Goal: Book appointment/travel/reservation

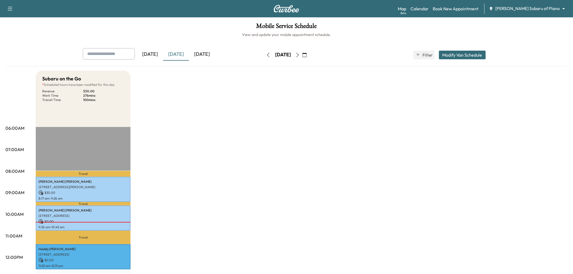
click at [204, 54] on div "[DATE]" at bounding box center [202, 54] width 26 height 12
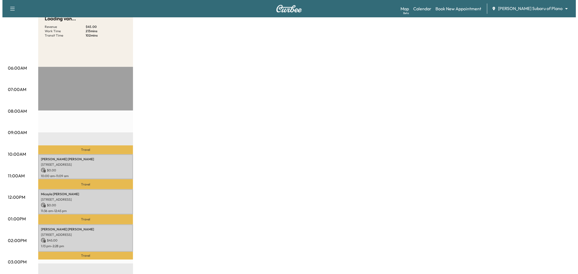
scroll to position [90, 0]
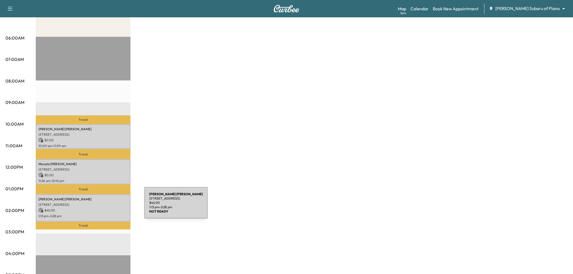
click at [102, 208] on p "$ 45.00" at bounding box center [82, 210] width 89 height 5
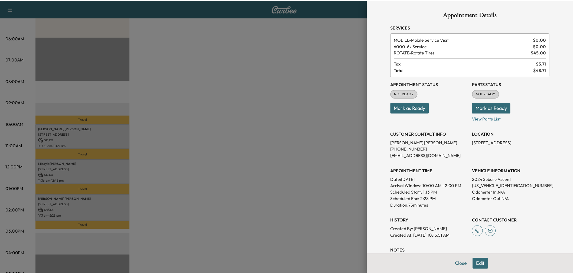
scroll to position [60, 0]
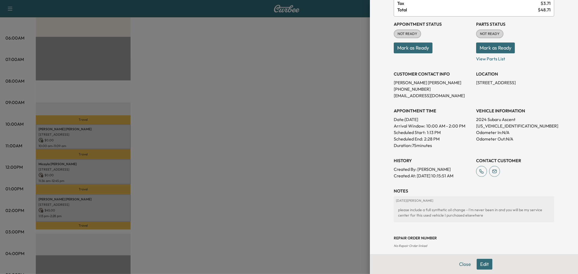
click at [323, 208] on div at bounding box center [289, 137] width 578 height 274
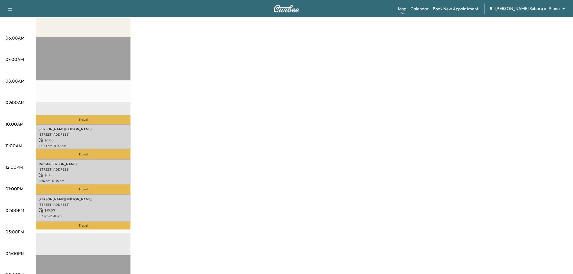
click at [102, 144] on p "10:00 am - 11:09 am" at bounding box center [82, 146] width 89 height 4
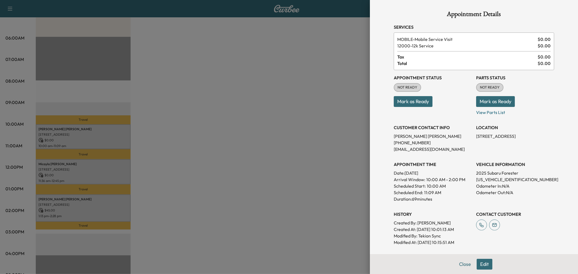
click at [118, 140] on div at bounding box center [289, 137] width 578 height 274
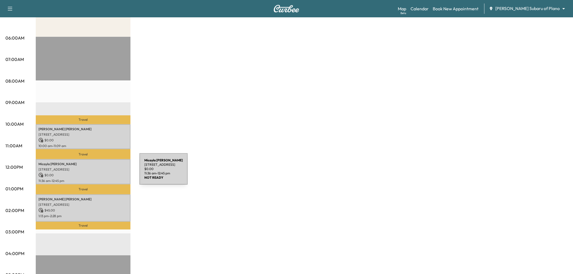
click at [99, 173] on p "$ 0.00" at bounding box center [82, 175] width 89 height 5
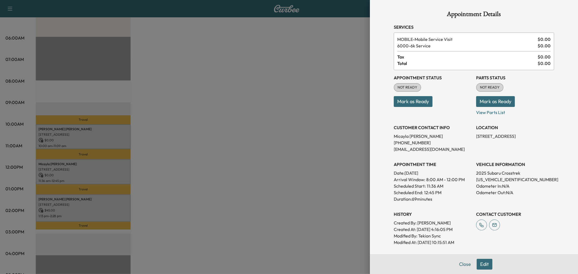
click at [99, 172] on div at bounding box center [289, 137] width 578 height 274
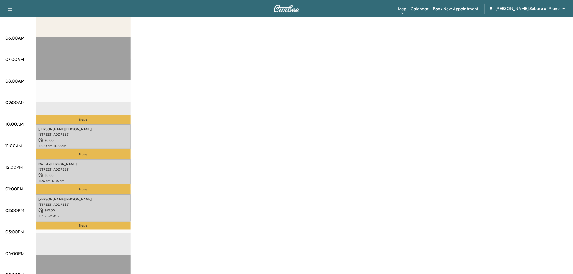
click at [99, 198] on p "Sally Smith" at bounding box center [82, 199] width 89 height 4
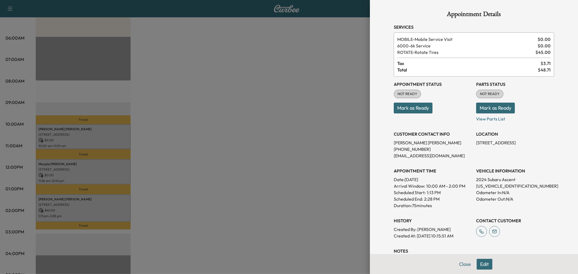
click at [99, 198] on div at bounding box center [289, 137] width 578 height 274
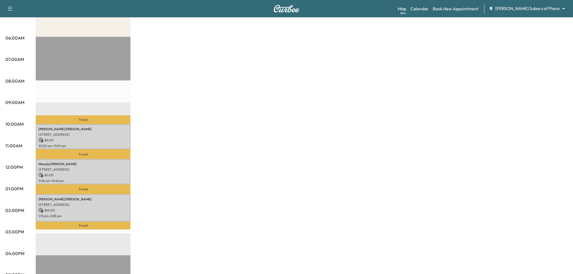
click at [275, 177] on div "Subaru on the Go Revenue $ 45.00 Work Time 213 mins Transit Time 102 mins Trave…" at bounding box center [302, 183] width 532 height 406
click at [204, 169] on div "Subaru on the Go Revenue $ 45.00 Work Time 213 mins Transit Time 102 mins Trave…" at bounding box center [302, 183] width 532 height 406
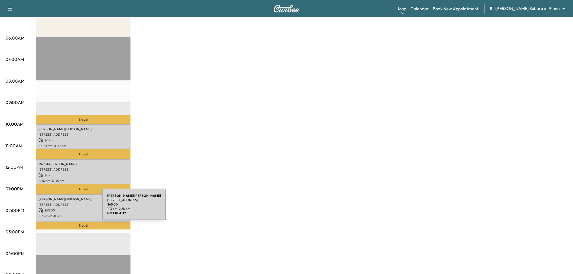
click at [62, 208] on p "$ 45.00" at bounding box center [82, 210] width 89 height 5
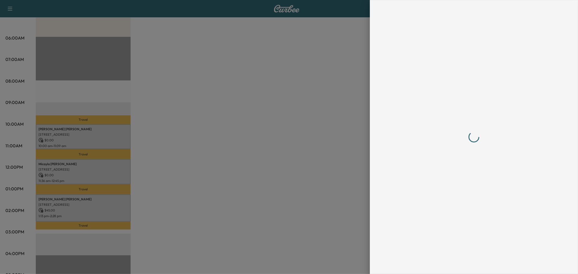
click at [486, 186] on div at bounding box center [474, 137] width 160 height 252
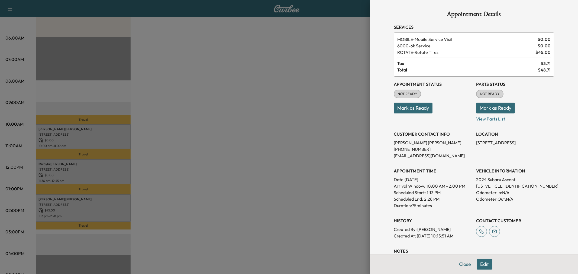
click at [260, 143] on div at bounding box center [289, 137] width 578 height 274
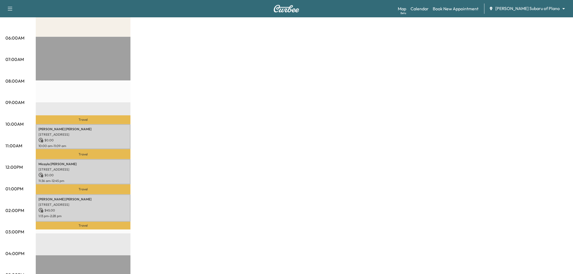
click at [255, 144] on div "Subaru on the Go Revenue $ 45.00 Work Time 213 mins Transit Time 102 mins Trave…" at bounding box center [302, 183] width 532 height 406
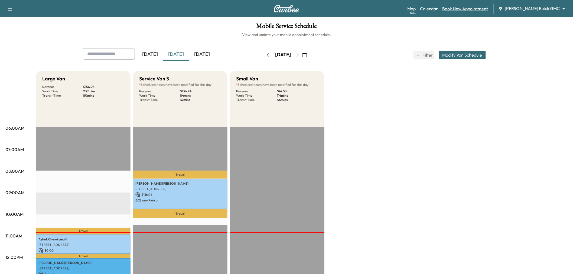
click at [486, 6] on link "Book New Appointment" at bounding box center [466, 8] width 46 height 7
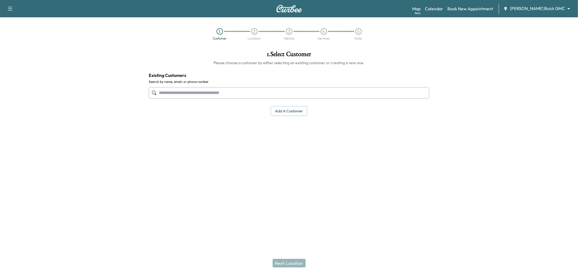
click at [205, 91] on input "text" at bounding box center [289, 92] width 280 height 11
paste input "**********"
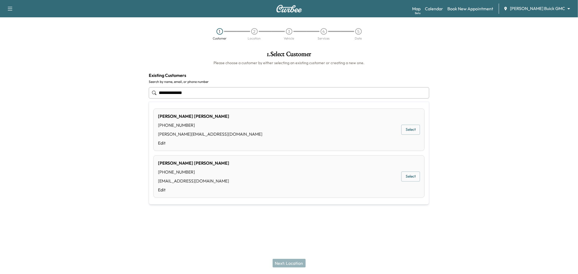
click at [405, 129] on button "Select" at bounding box center [410, 130] width 19 height 10
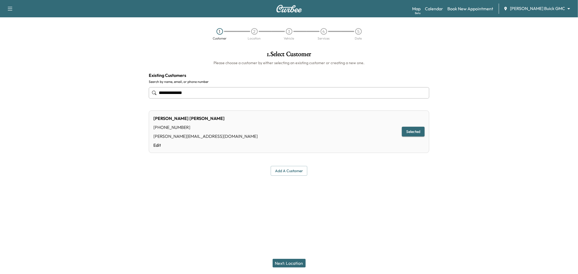
type input "**********"
click at [294, 259] on button "Next: Location" at bounding box center [288, 263] width 33 height 9
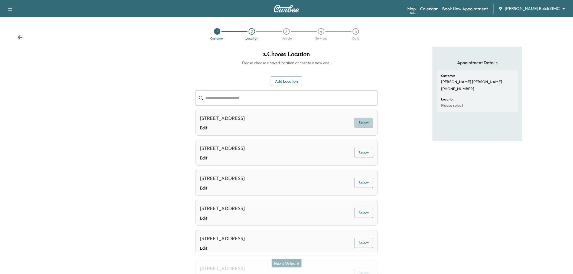
click at [365, 122] on button "Select" at bounding box center [364, 123] width 19 height 10
click at [293, 261] on button "Next: Vehicle" at bounding box center [287, 263] width 30 height 9
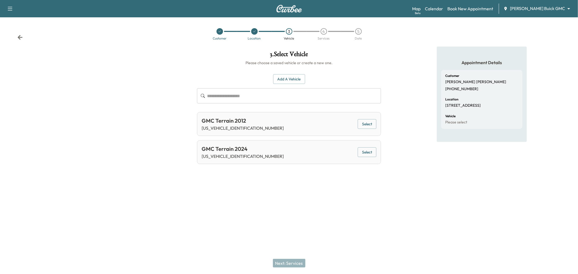
click at [365, 126] on button "Select" at bounding box center [367, 124] width 19 height 10
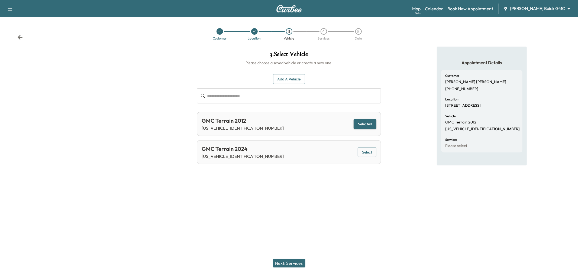
click at [297, 261] on button "Next: Services" at bounding box center [289, 263] width 33 height 9
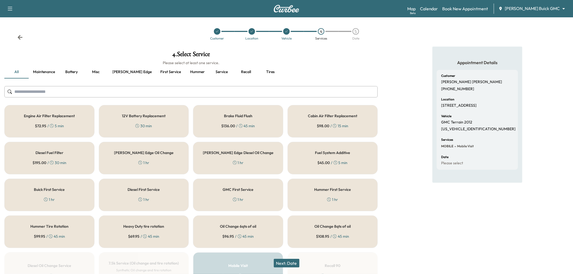
click at [210, 73] on button "Service" at bounding box center [222, 72] width 24 height 13
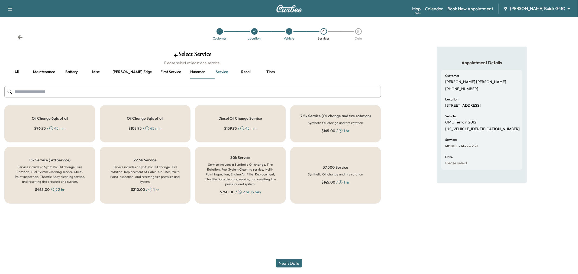
click at [234, 71] on button "Recall" at bounding box center [246, 72] width 24 height 13
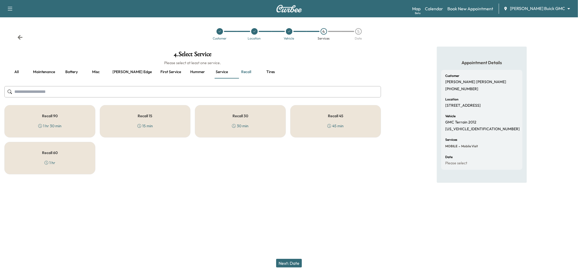
click at [150, 130] on div "Recall 15 15 min" at bounding box center [145, 121] width 91 height 33
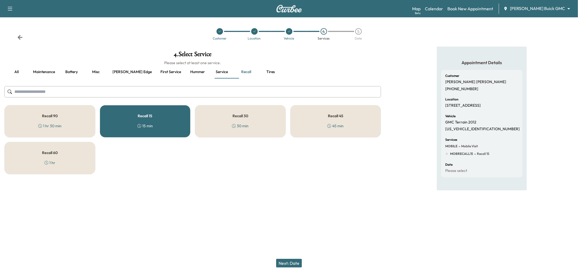
click at [291, 264] on button "Next: Date" at bounding box center [289, 263] width 26 height 9
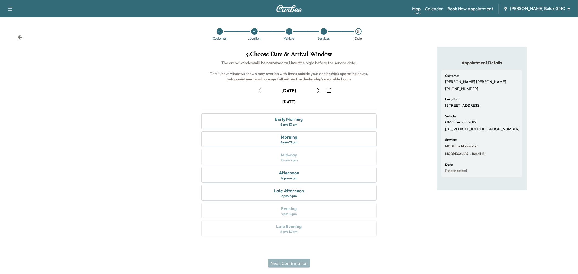
click at [317, 90] on icon "button" at bounding box center [318, 90] width 4 height 4
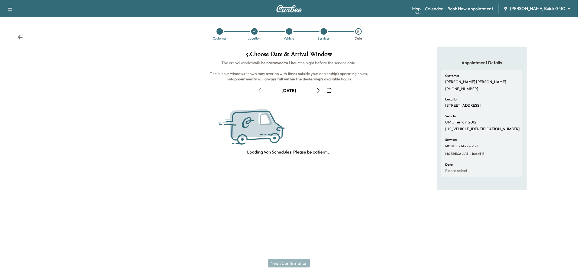
click at [317, 90] on icon "button" at bounding box center [318, 90] width 4 height 4
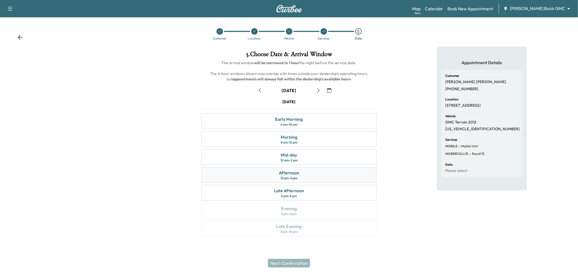
click at [312, 177] on div "Afternoon 12 pm - 4 pm" at bounding box center [288, 175] width 175 height 16
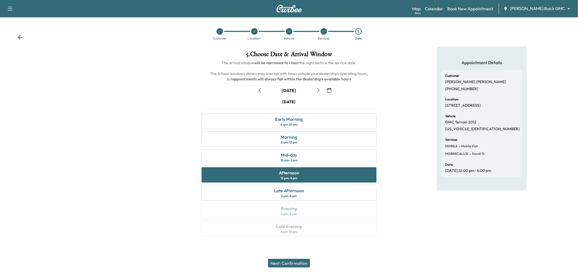
click at [292, 262] on button "Next: Confirmation" at bounding box center [289, 263] width 42 height 9
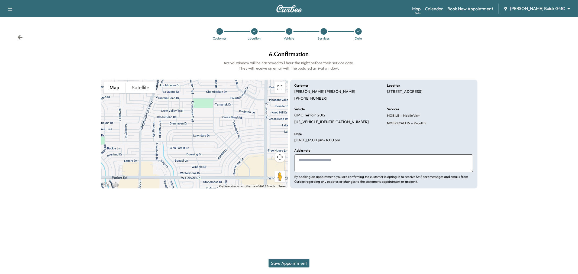
click at [292, 265] on button "Save Appointment" at bounding box center [288, 263] width 41 height 9
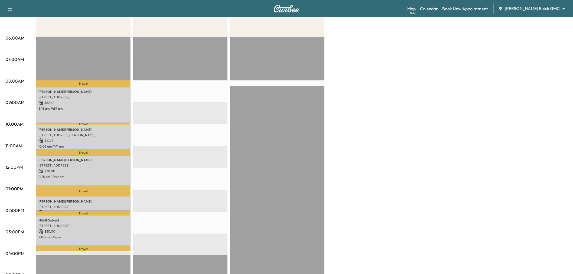
scroll to position [30, 0]
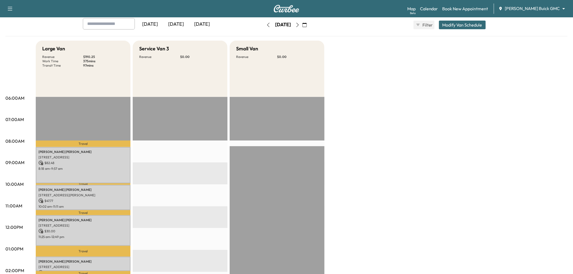
click at [180, 23] on div "[DATE]" at bounding box center [176, 24] width 26 height 12
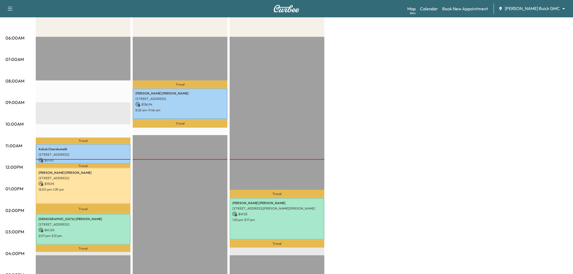
scroll to position [60, 0]
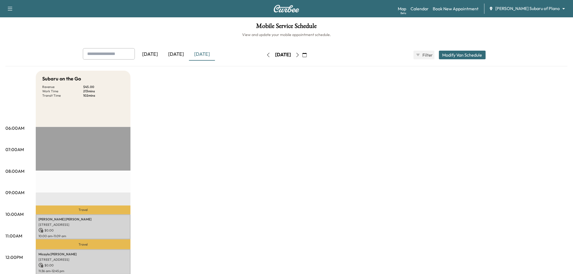
click at [163, 51] on div "[DATE]" at bounding box center [150, 54] width 26 height 12
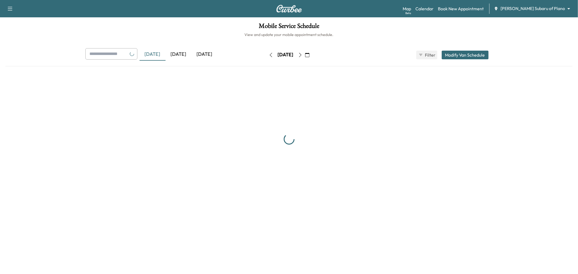
click at [177, 52] on div "[DATE]" at bounding box center [179, 54] width 26 height 12
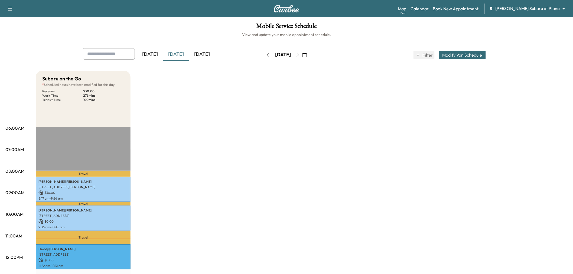
click at [302, 53] on button "button" at bounding box center [297, 55] width 9 height 9
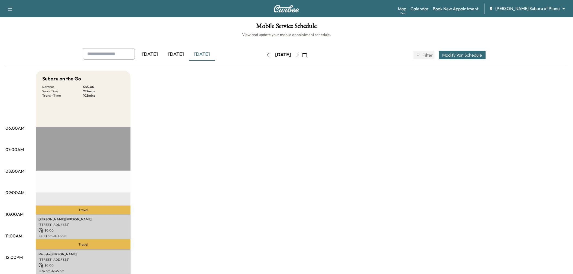
scroll to position [90, 0]
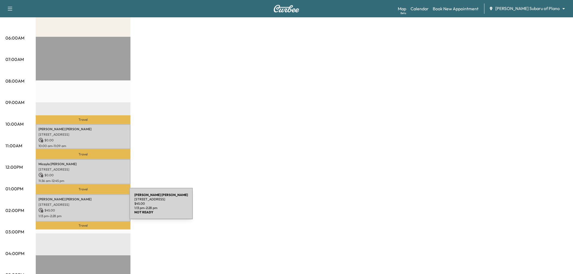
click at [89, 208] on p "$ 45.00" at bounding box center [82, 210] width 89 height 5
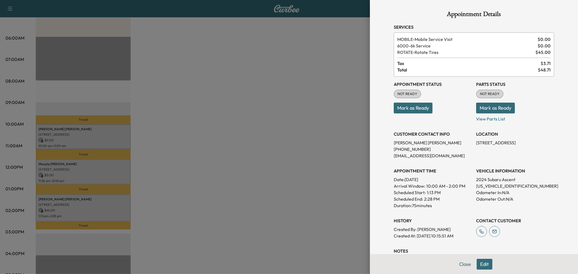
click at [111, 199] on div at bounding box center [289, 137] width 578 height 274
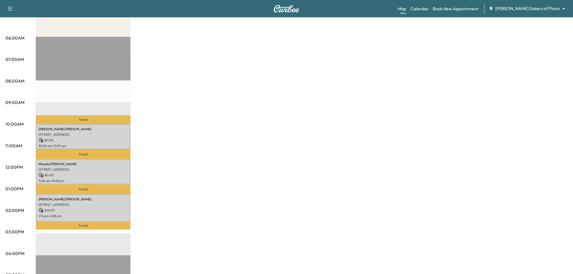
click at [249, 132] on div "Subaru on the Go Revenue $ 45.00 Work Time 213 mins Transit Time 102 mins Trave…" at bounding box center [302, 183] width 532 height 406
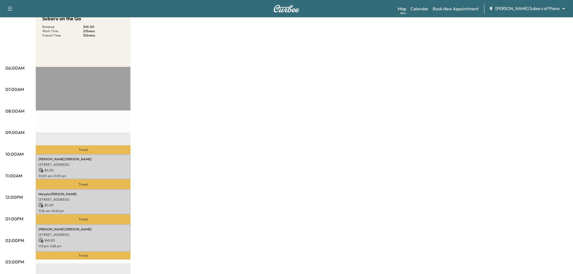
scroll to position [30, 0]
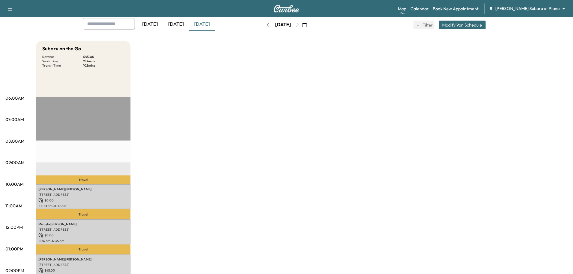
click at [178, 24] on div "[DATE]" at bounding box center [176, 24] width 26 height 12
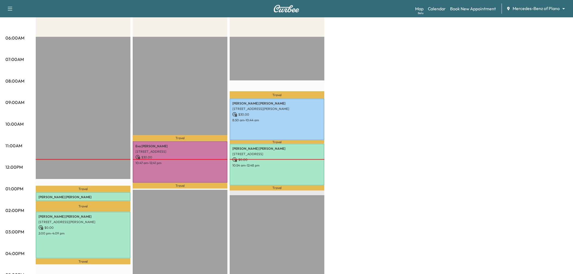
scroll to position [120, 0]
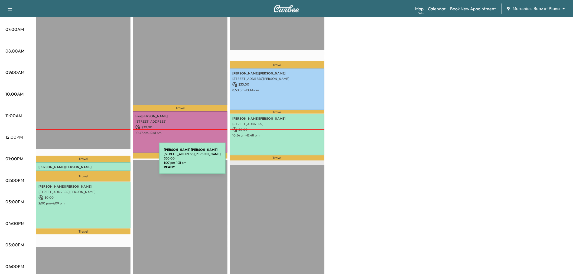
click at [118, 162] on div "[PERSON_NAME] [STREET_ADDRESS][PERSON_NAME] $ 30.00 1:07 pm - 1:31 pm" at bounding box center [83, 166] width 95 height 9
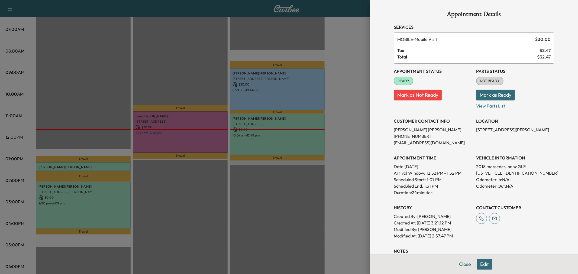
click at [479, 263] on button "Edit" at bounding box center [484, 264] width 16 height 11
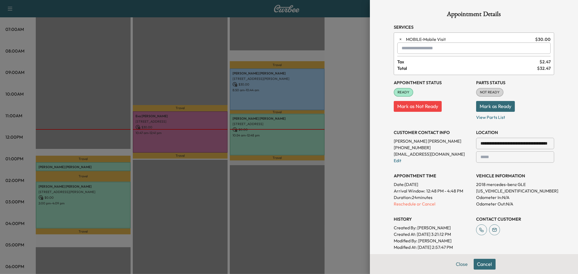
click at [478, 145] on div at bounding box center [481, 143] width 7 height 7
click at [480, 144] on div at bounding box center [481, 143] width 7 height 7
click at [484, 143] on input "**********" at bounding box center [515, 143] width 78 height 11
type input "*"
type input "*********"
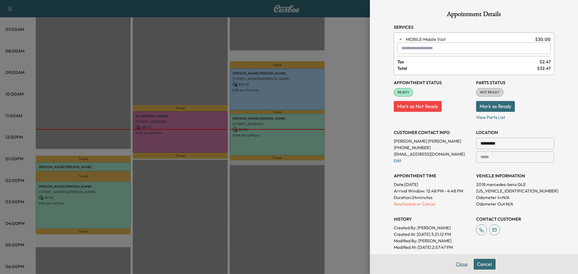
click at [459, 263] on button "Close" at bounding box center [461, 264] width 19 height 11
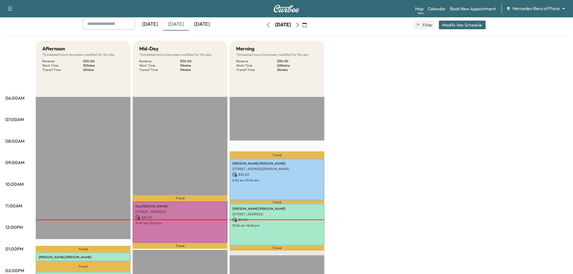
scroll to position [0, 0]
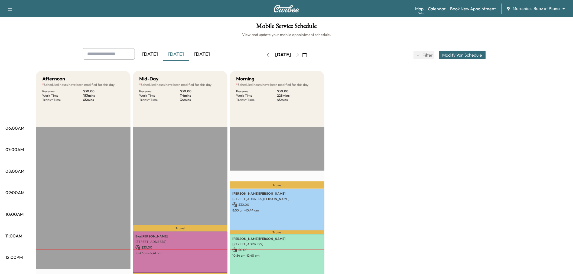
click at [10, 9] on icon "button" at bounding box center [10, 8] width 7 height 7
click at [20, 31] on button "Log Out" at bounding box center [19, 30] width 20 height 9
